Goal: Complete application form

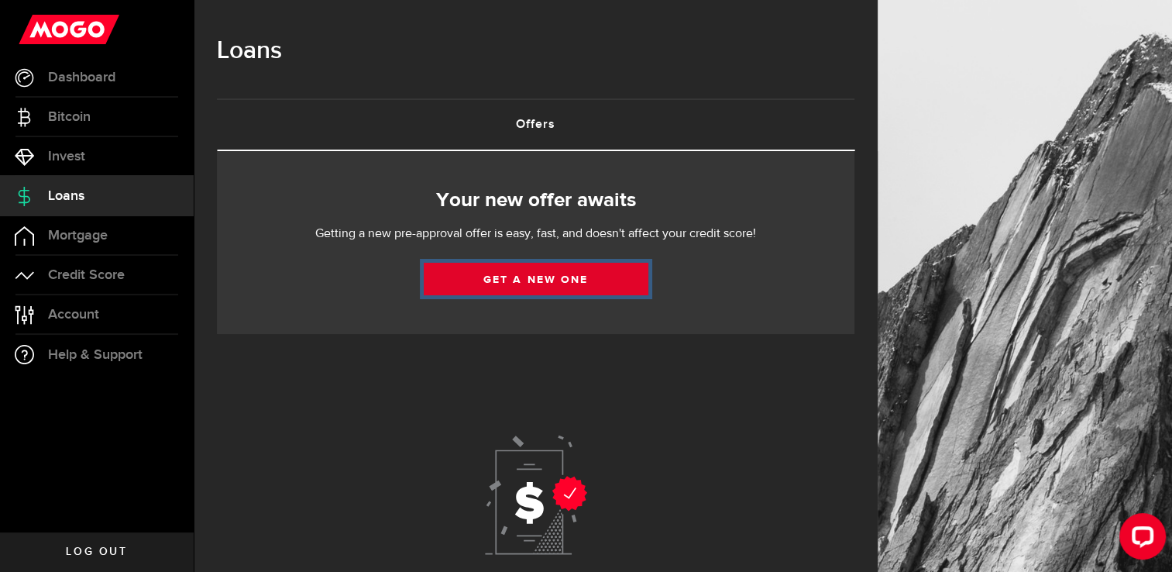
click at [540, 284] on link "Get a new one" at bounding box center [536, 279] width 225 height 33
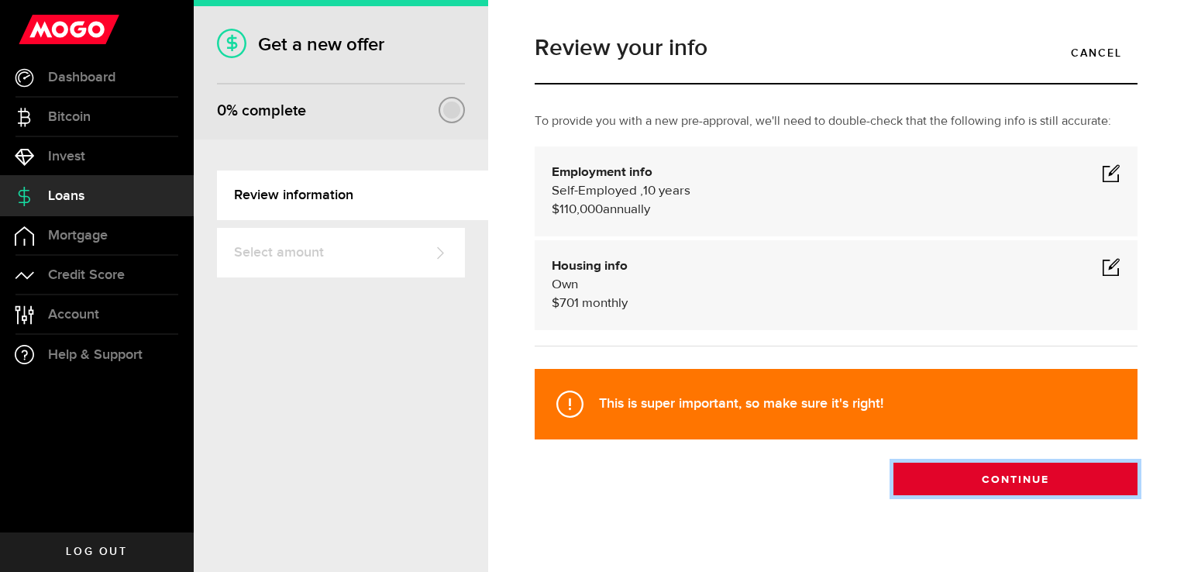
click at [1025, 476] on button "Continue" at bounding box center [1015, 478] width 244 height 33
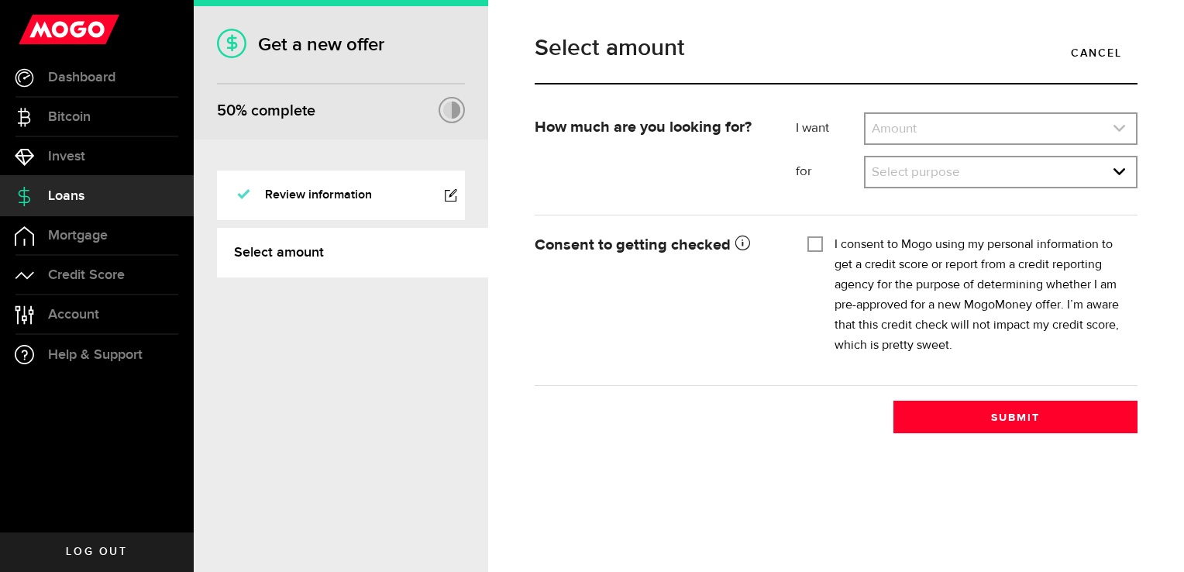
click at [959, 129] on link "expand select" at bounding box center [1000, 128] width 270 height 29
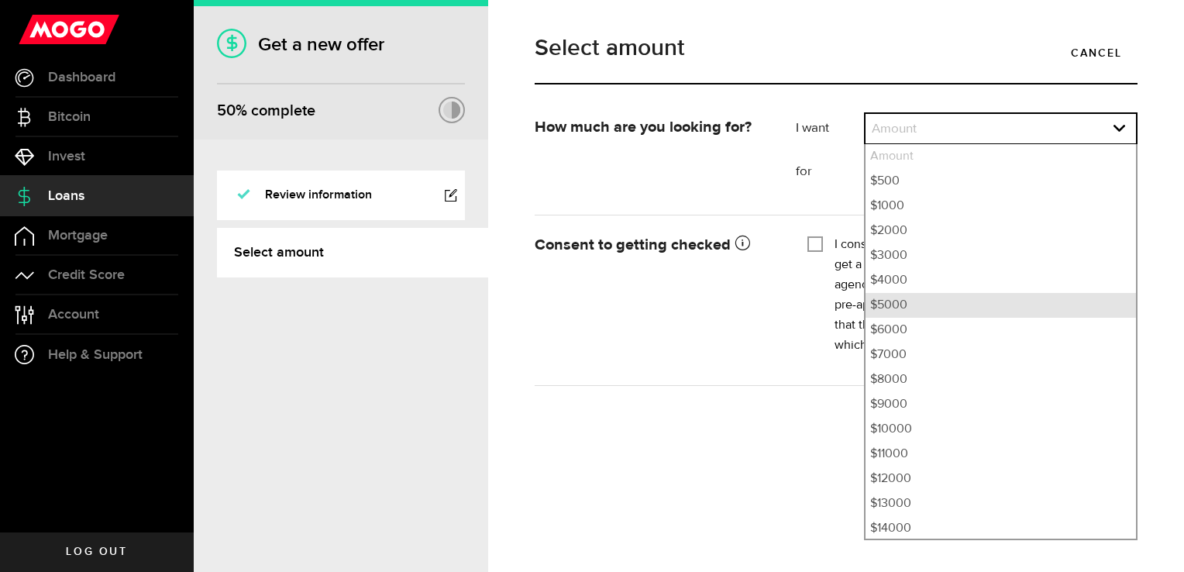
drag, startPoint x: 951, startPoint y: 359, endPoint x: 961, endPoint y: 297, distance: 62.7
click at [961, 297] on ul "Amount $500 $1000 $2000 $3000 $4000 $5000 $6000 $7000 $8000 $9000 $10000 $11000…" at bounding box center [1000, 342] width 273 height 396
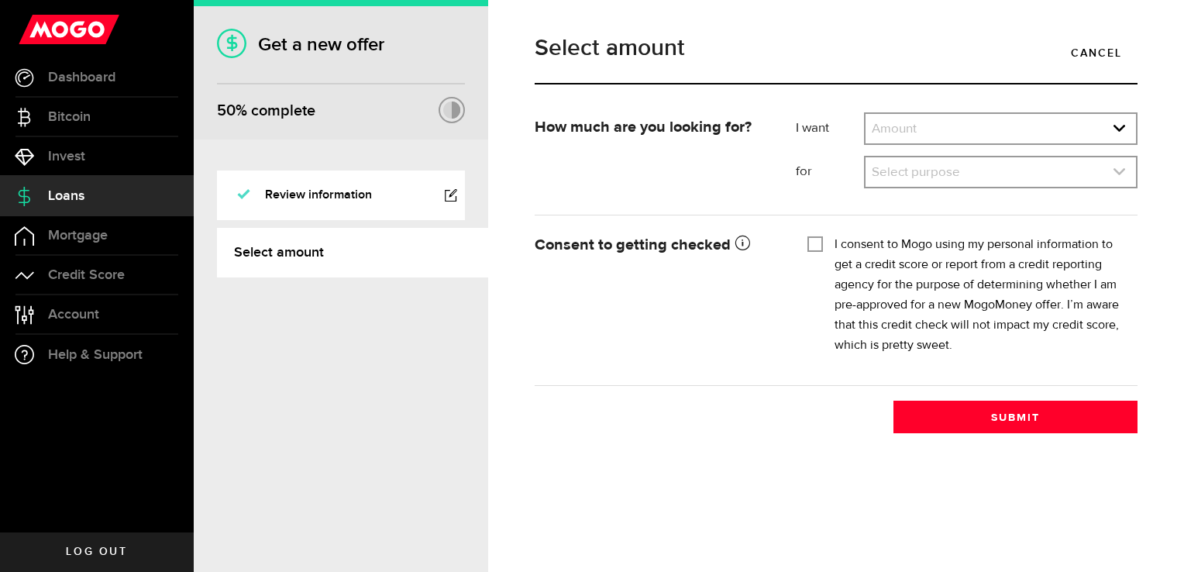
click at [948, 172] on link "expand select" at bounding box center [1000, 171] width 270 height 29
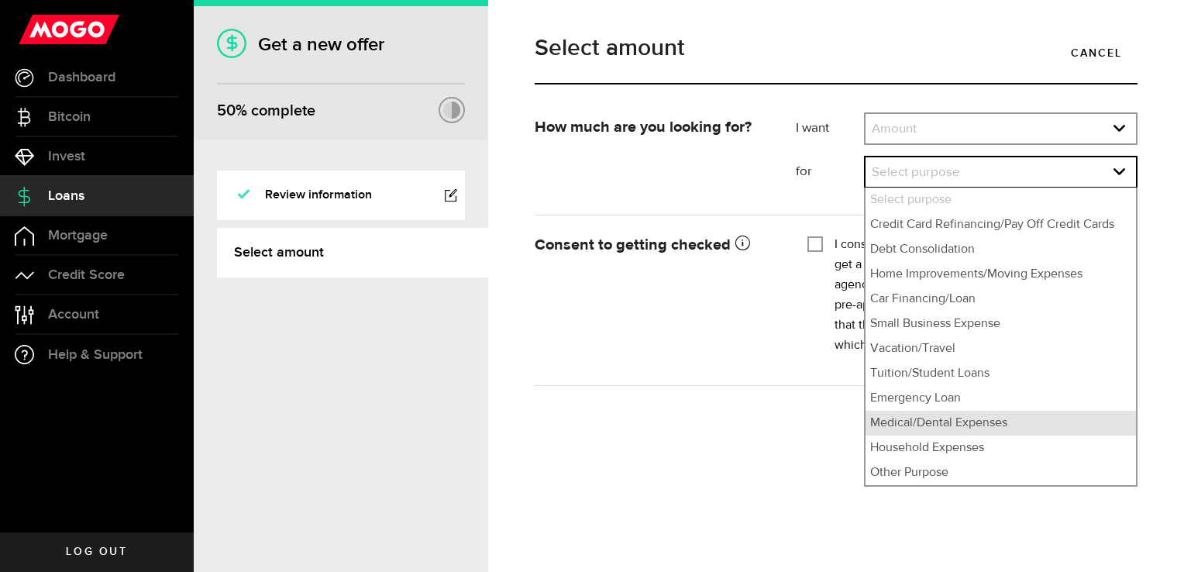
click at [948, 421] on li "Medical/Dental Expenses" at bounding box center [1000, 423] width 270 height 25
select select "Medical/Dental Expenses"
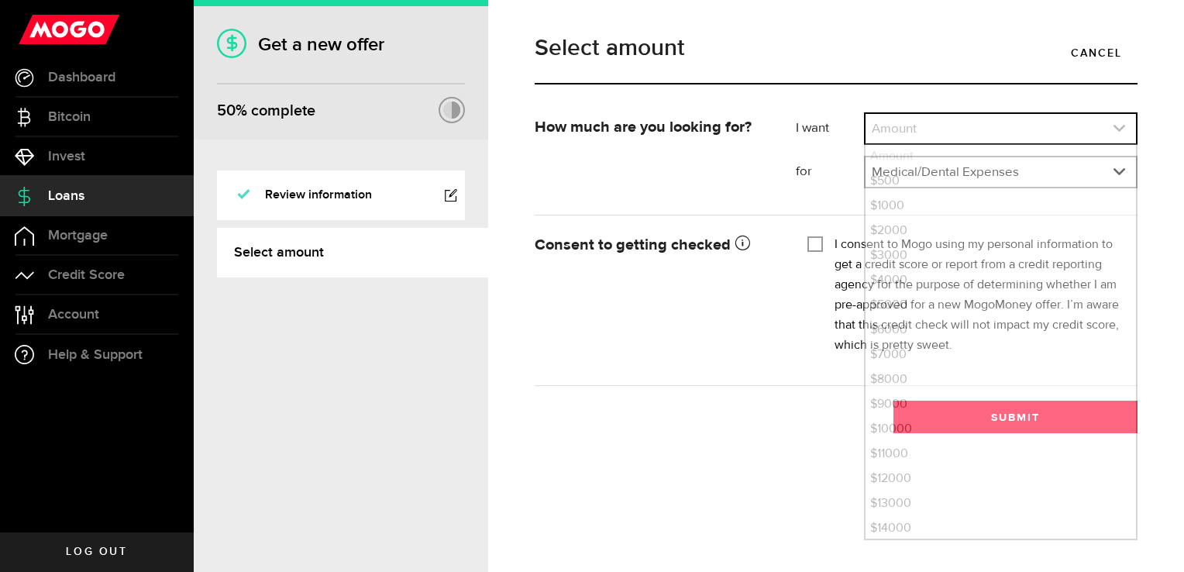
click at [1003, 129] on link "expand select" at bounding box center [1000, 128] width 270 height 29
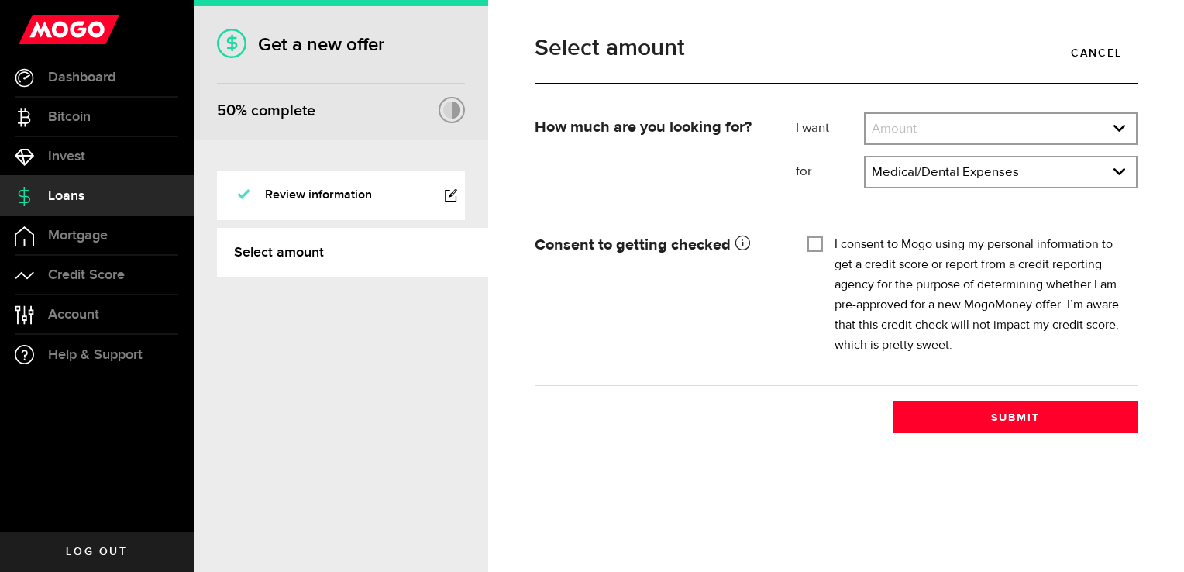
click at [983, 144] on div "Amount Amount $500 $1000 $2000 $3000 $4000 $5000 $6000 $7000 $8000 $9000 $10000…" at bounding box center [1000, 128] width 273 height 33
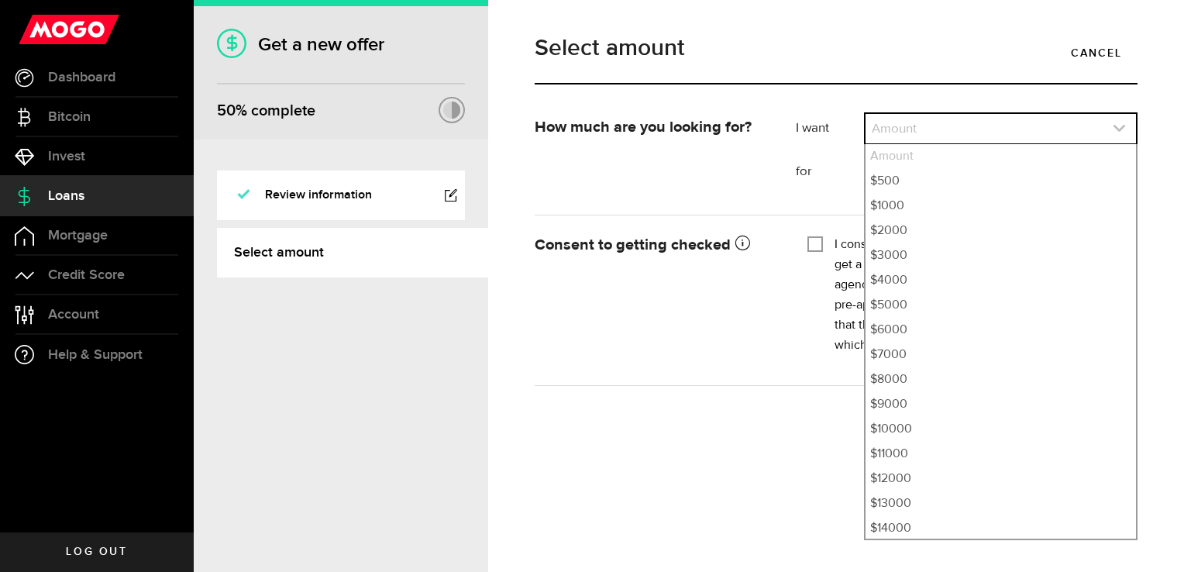
click at [985, 135] on link "expand select" at bounding box center [1000, 128] width 270 height 29
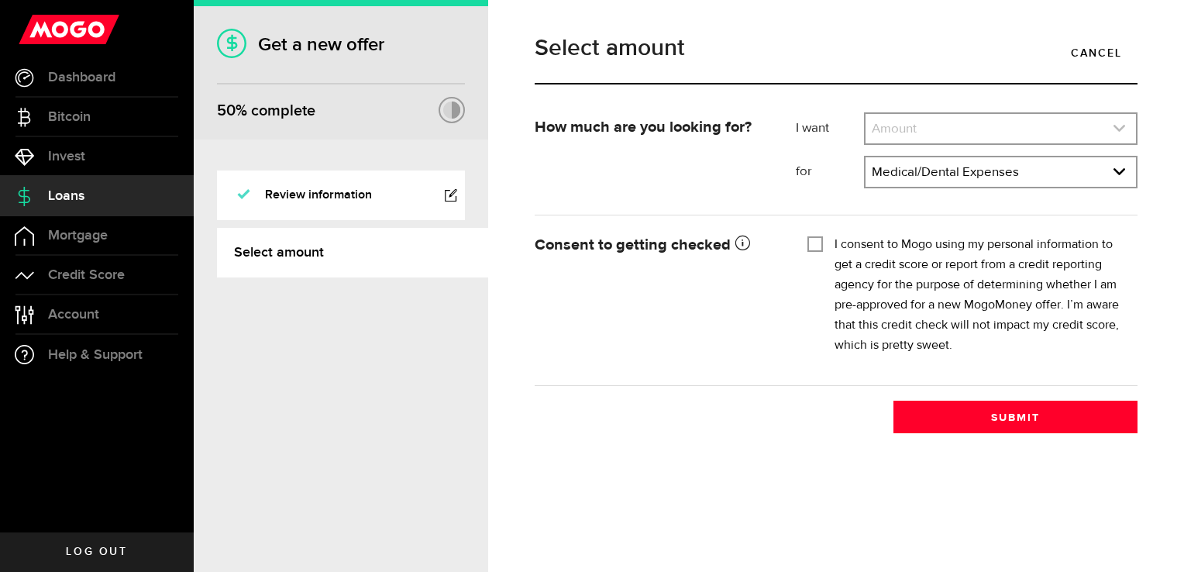
click at [1066, 129] on link "expand select" at bounding box center [1000, 128] width 270 height 29
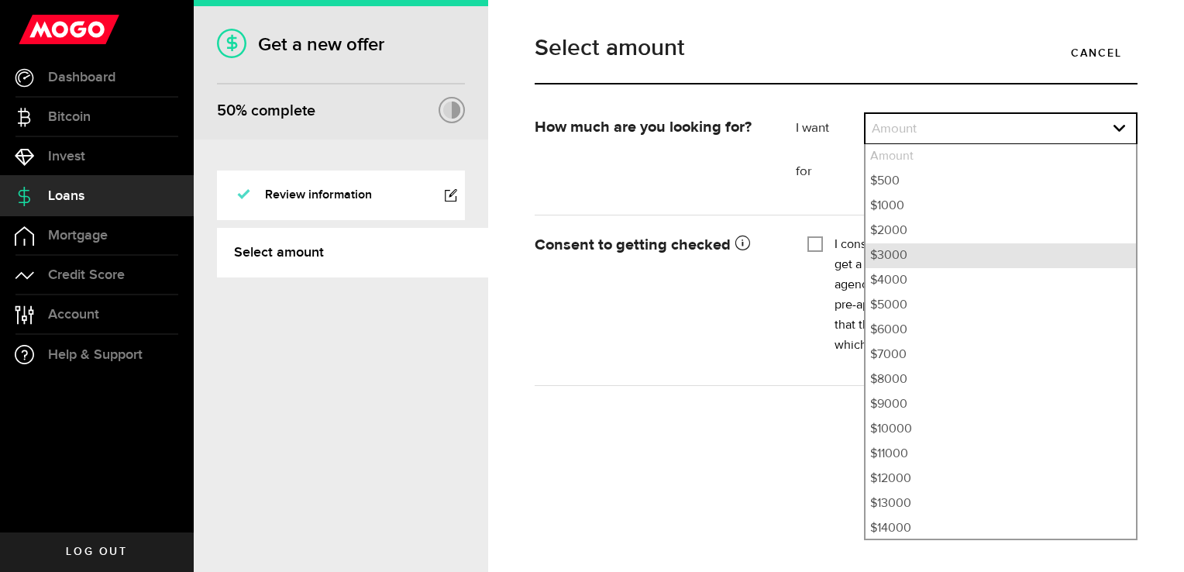
click at [890, 256] on li "$3000" at bounding box center [1000, 255] width 270 height 25
select select "3000"
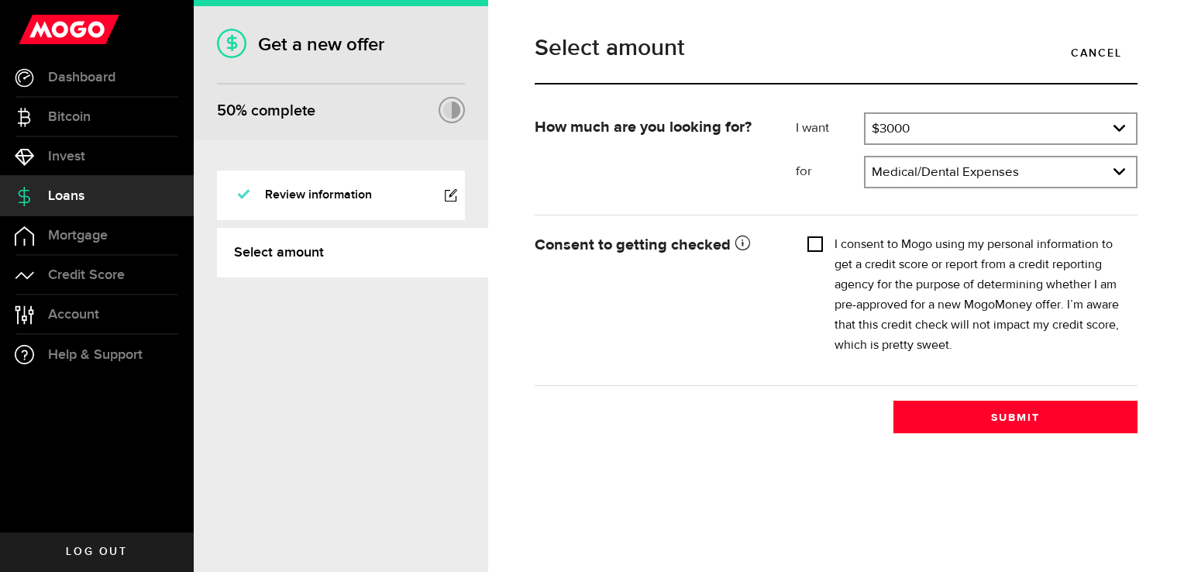
click at [821, 240] on input "I consent to Mogo using my personal information to get a credit score or report…" at bounding box center [814, 242] width 15 height 15
checkbox input "true"
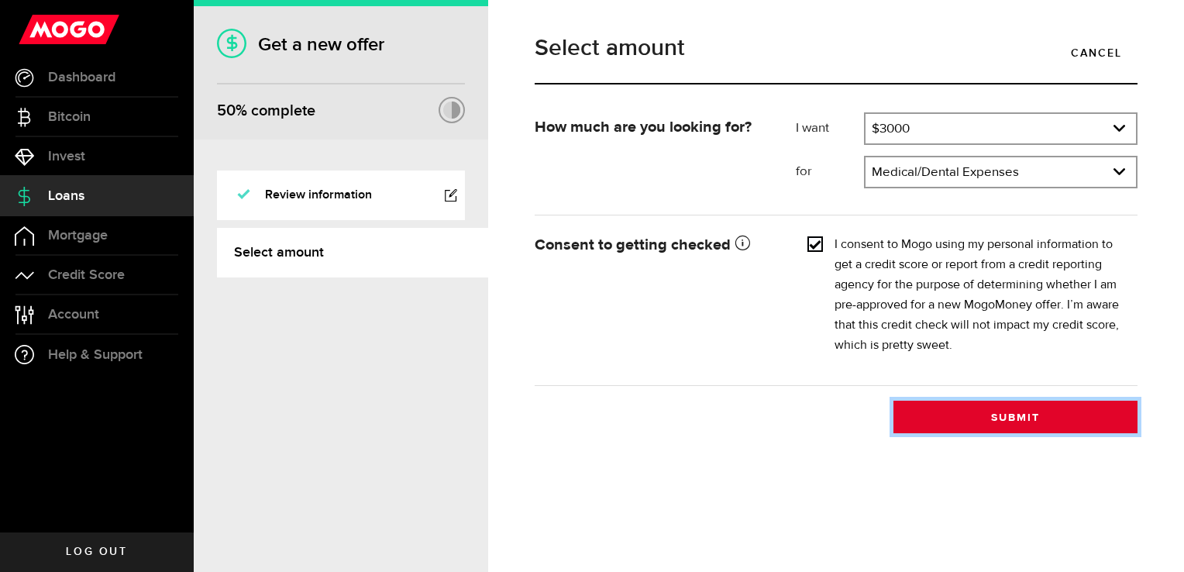
click at [990, 414] on button "Submit" at bounding box center [1015, 416] width 244 height 33
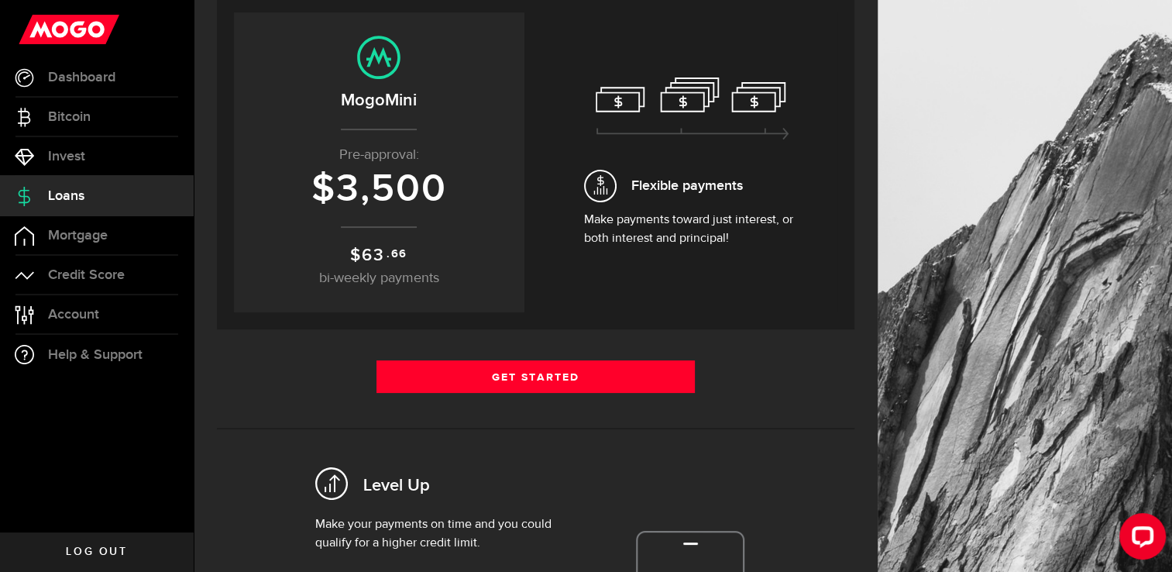
scroll to position [178, 0]
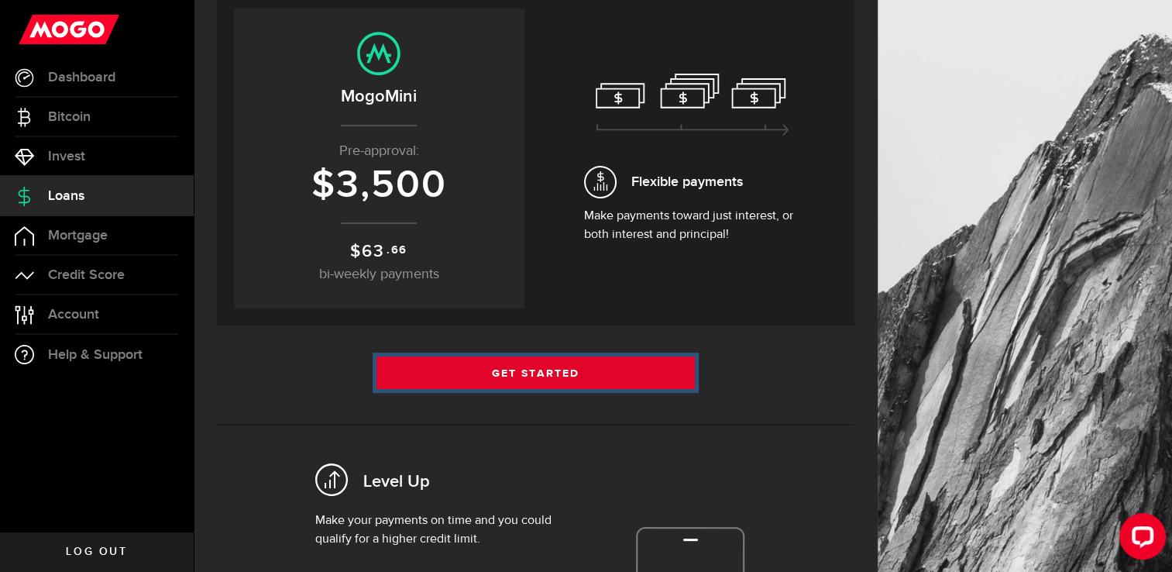
click at [555, 380] on link "Get Started" at bounding box center [535, 372] width 319 height 33
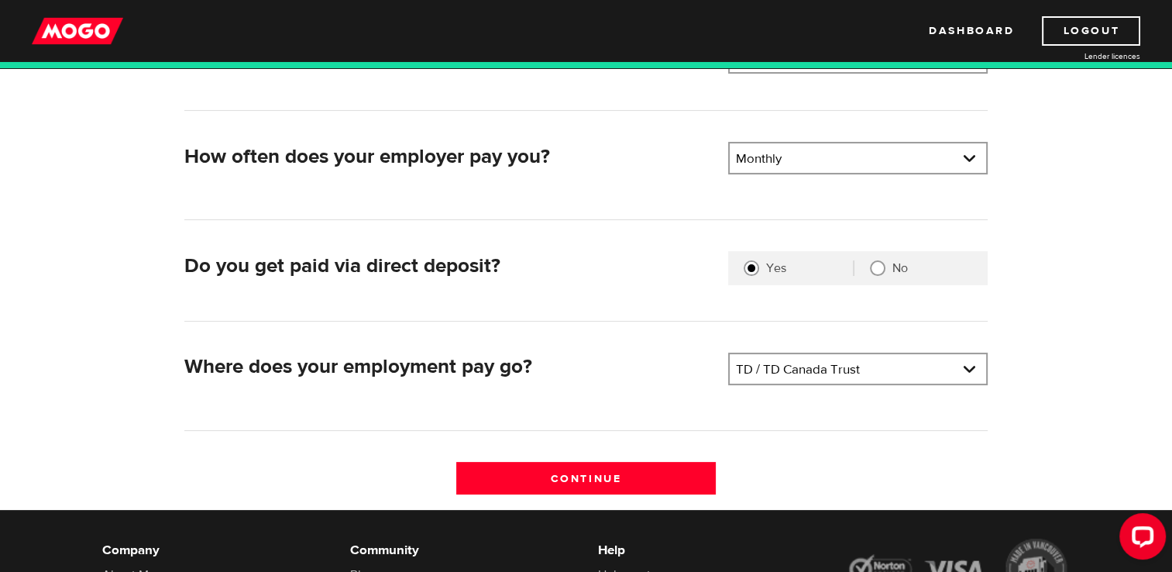
scroll to position [293, 0]
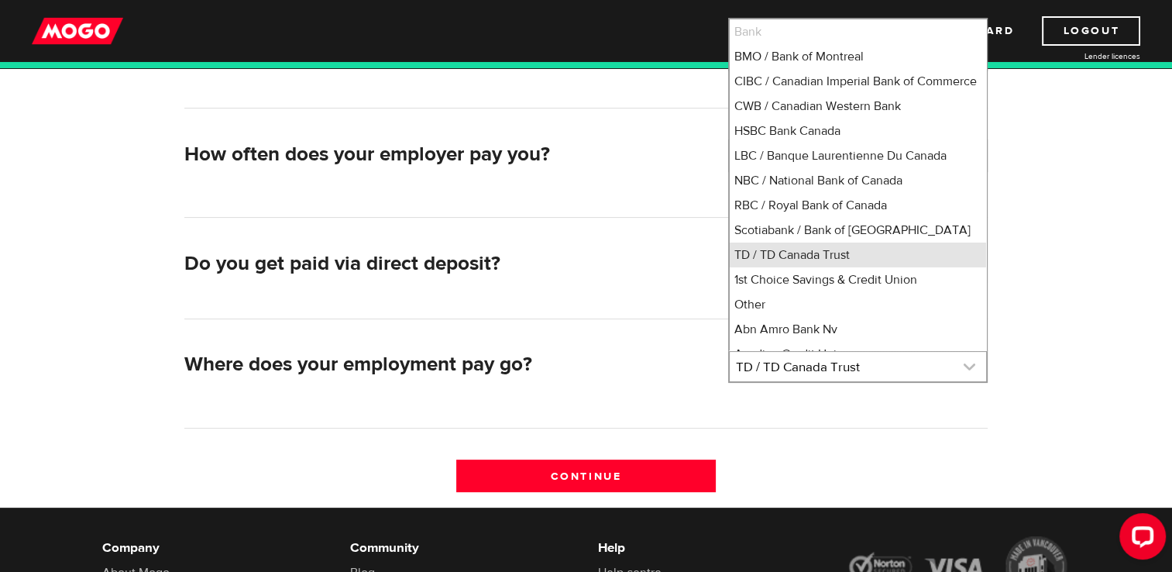
click at [858, 370] on link at bounding box center [858, 366] width 256 height 29
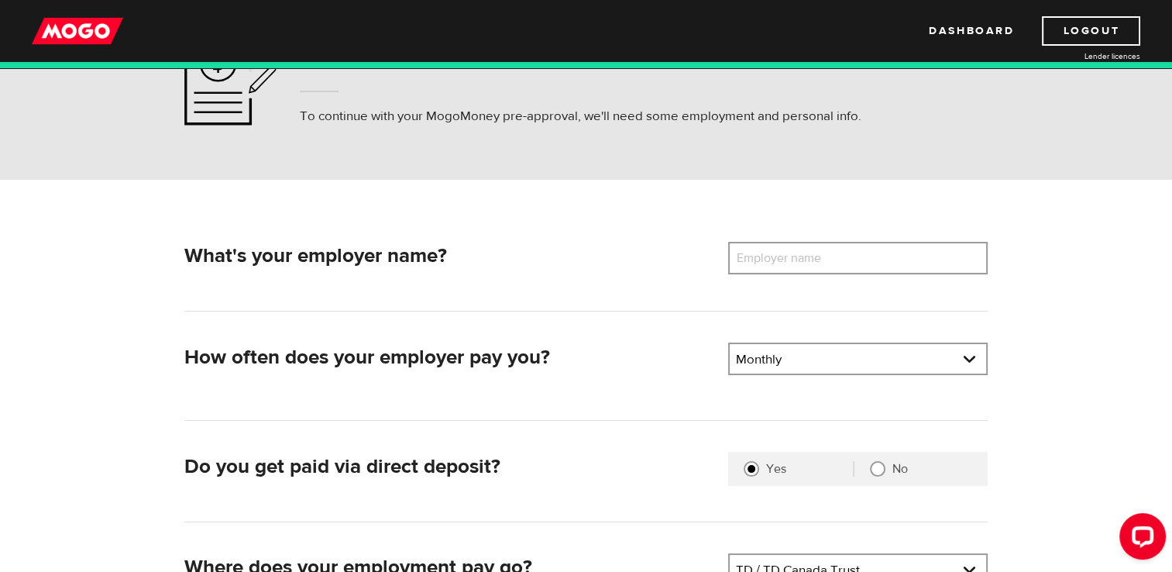
scroll to position [0, 0]
